Goal: Task Accomplishment & Management: Manage account settings

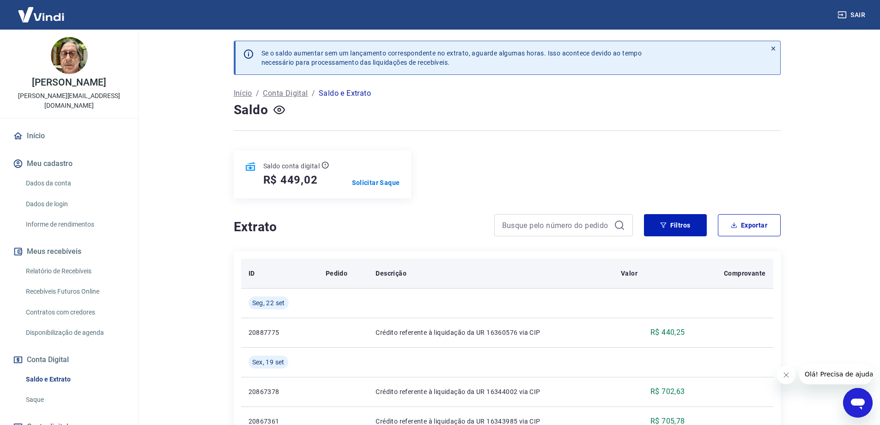
scroll to position [92, 0]
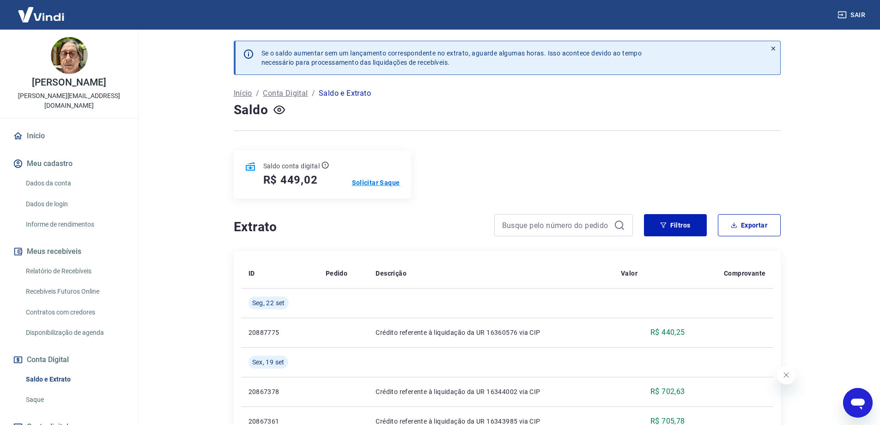
click at [372, 180] on p "Solicitar Saque" at bounding box center [376, 182] width 48 height 9
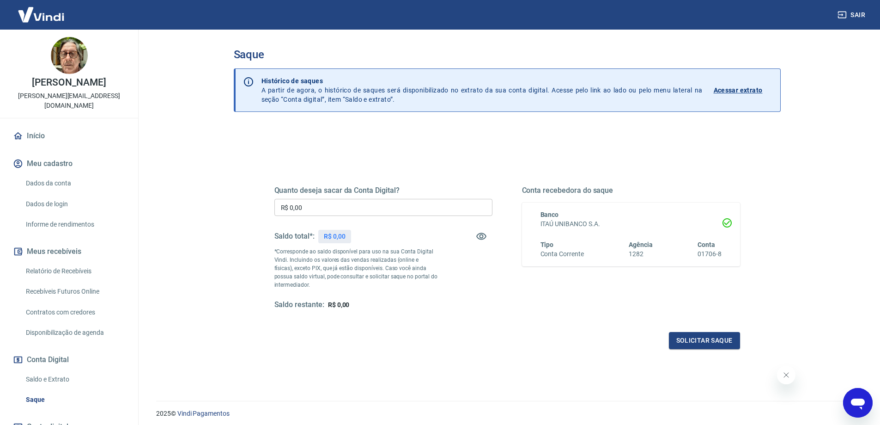
click at [349, 200] on input "R$ 0,00" at bounding box center [383, 207] width 218 height 17
type input "R$ 400,00"
click at [717, 335] on button "Solicitar saque" at bounding box center [704, 340] width 71 height 17
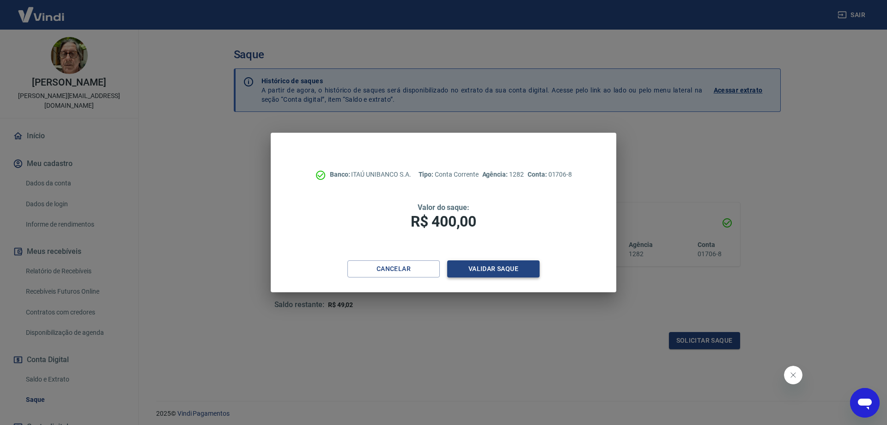
click at [499, 267] on button "Validar saque" at bounding box center [493, 268] width 92 height 17
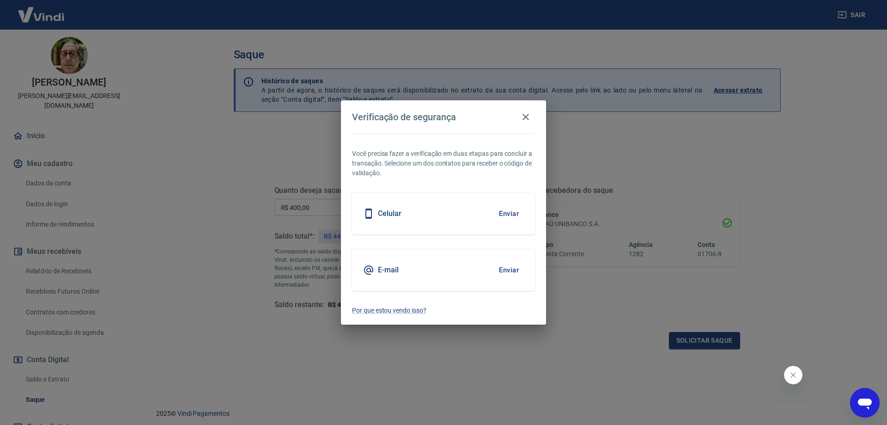
click at [509, 206] on button "Enviar" at bounding box center [509, 213] width 30 height 19
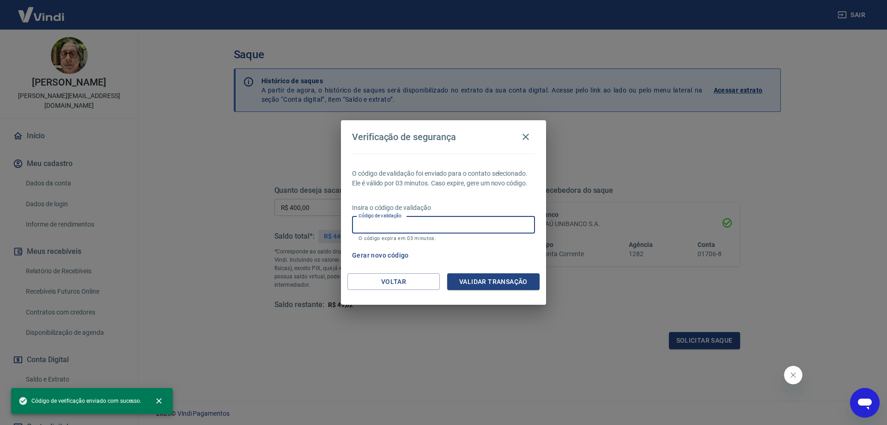
click at [467, 218] on input "Código de validação" at bounding box center [443, 224] width 183 height 17
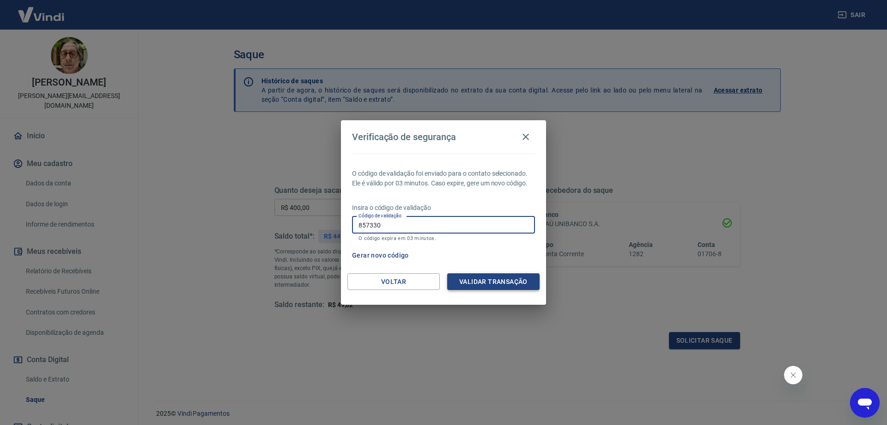
type input "857330"
click at [481, 284] on button "Validar transação" at bounding box center [493, 281] width 92 height 17
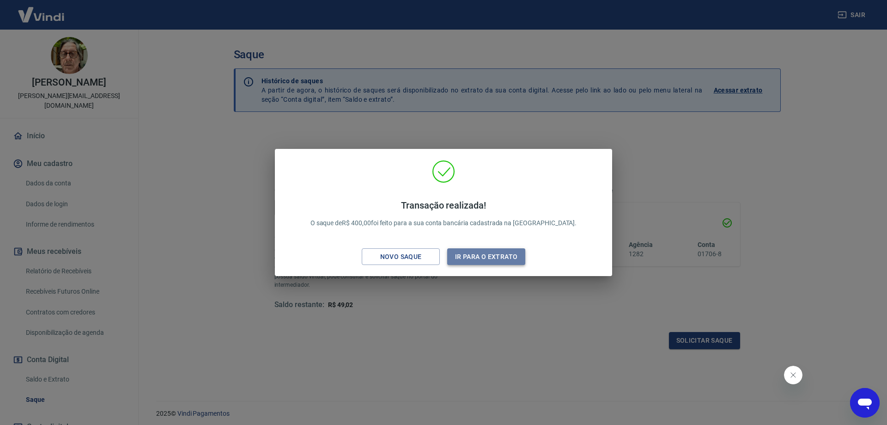
click at [483, 255] on button "Ir para o extrato" at bounding box center [486, 256] width 78 height 17
